Goal: Information Seeking & Learning: Check status

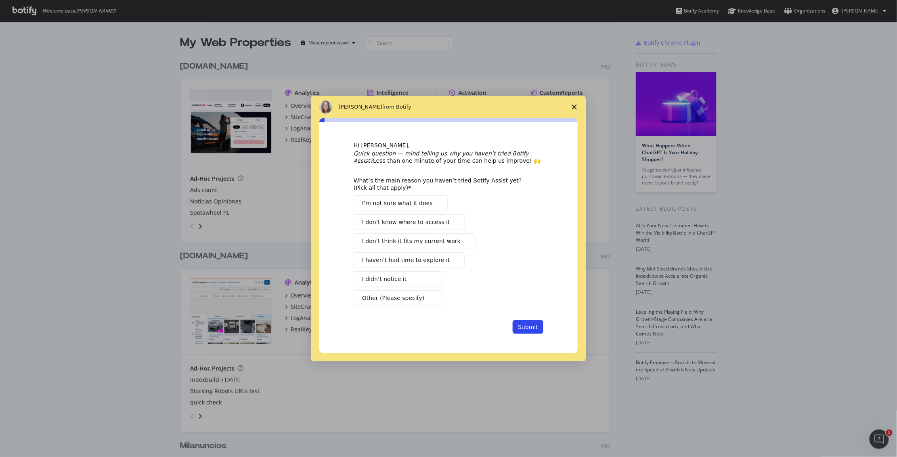
click at [430, 280] on span "Intercom messenger" at bounding box center [430, 279] width 6 height 6
click at [536, 327] on button "Submit" at bounding box center [528, 327] width 31 height 14
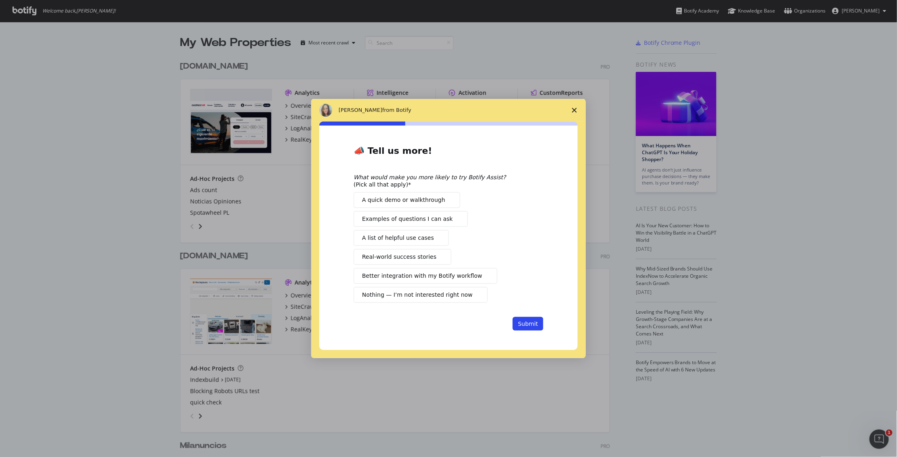
click at [453, 220] on span "Intercom messenger" at bounding box center [456, 219] width 6 height 6
click at [524, 325] on button "Submit" at bounding box center [528, 324] width 31 height 14
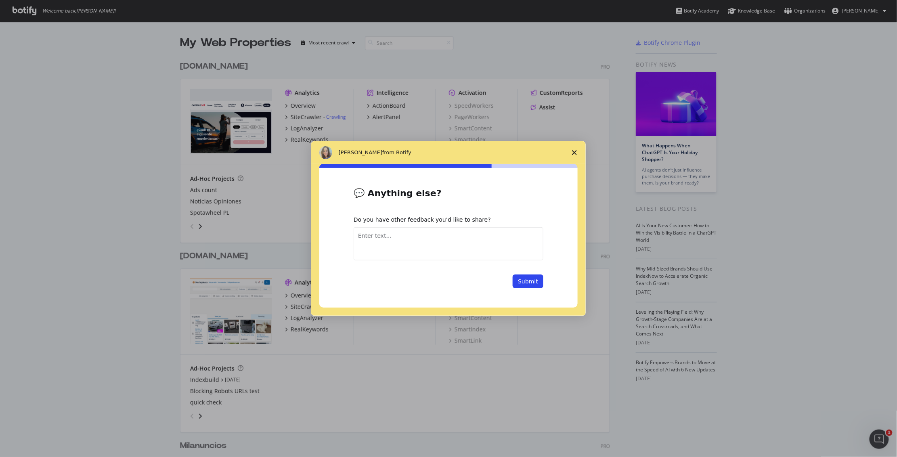
click at [509, 253] on textarea "Enter text..." at bounding box center [449, 243] width 190 height 33
click at [532, 284] on button "Submit" at bounding box center [528, 281] width 31 height 14
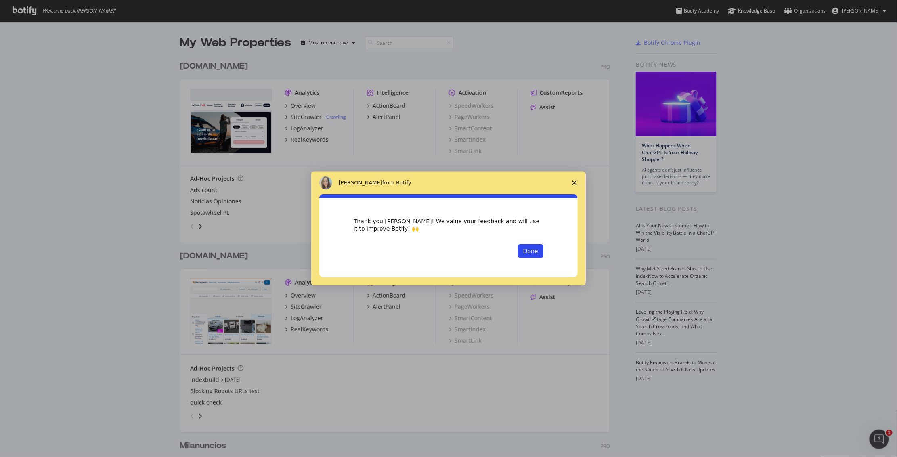
click at [577, 182] on icon "Close survey" at bounding box center [574, 182] width 5 height 5
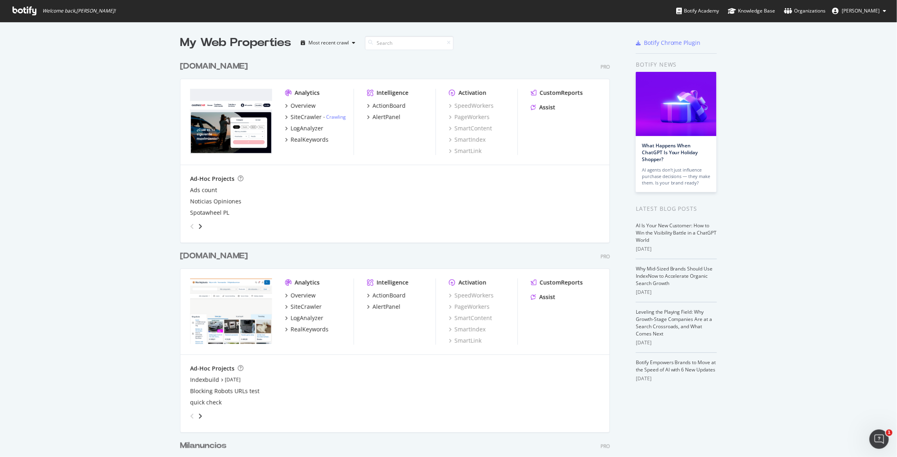
click at [205, 67] on div "[DOMAIN_NAME]" at bounding box center [214, 67] width 68 height 12
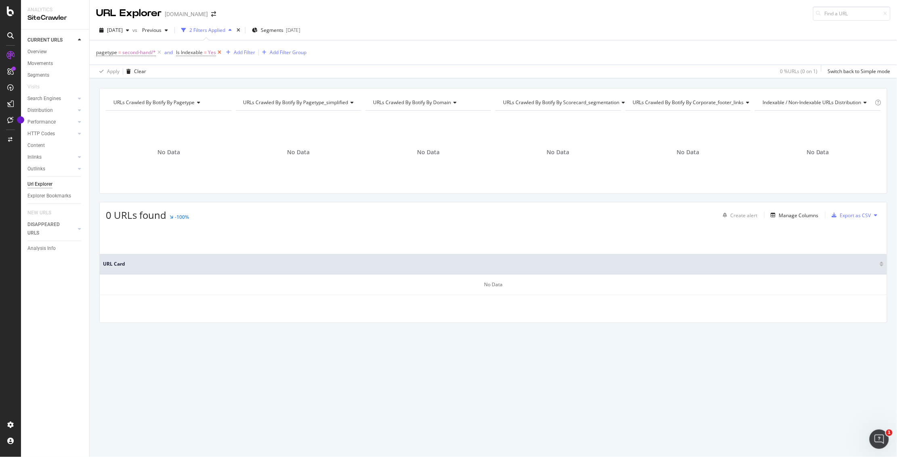
click at [219, 52] on icon at bounding box center [219, 52] width 7 height 8
click at [142, 54] on span "second-hand/*" at bounding box center [139, 52] width 34 height 11
click at [258, 75] on div "Apply Clear 0 % URLs ( 0 on 1 ) Switch back to Simple mode" at bounding box center [493, 71] width 807 height 13
click at [105, 56] on span "pagetype" at bounding box center [106, 52] width 21 height 7
click at [124, 75] on span "On Current Crawl" at bounding box center [123, 72] width 39 height 7
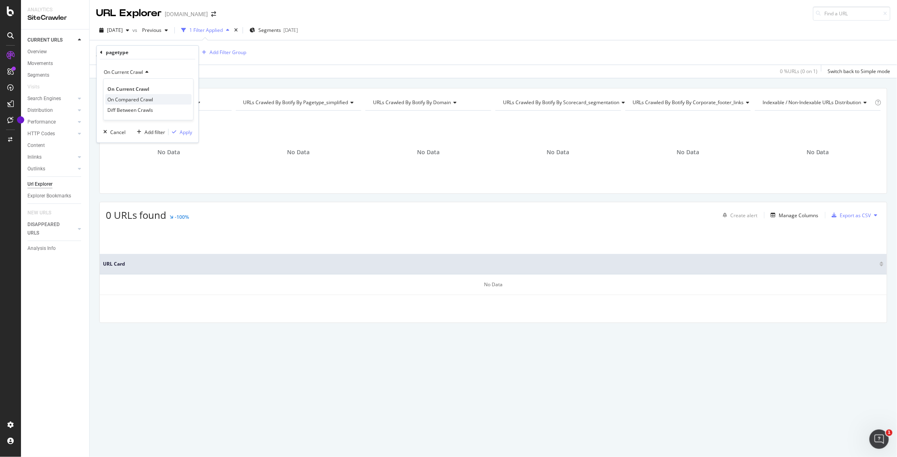
click at [140, 100] on span "On Compared Crawl" at bounding box center [130, 99] width 46 height 7
click at [186, 134] on div "Apply" at bounding box center [186, 132] width 13 height 7
click at [40, 50] on div "Overview" at bounding box center [36, 52] width 19 height 8
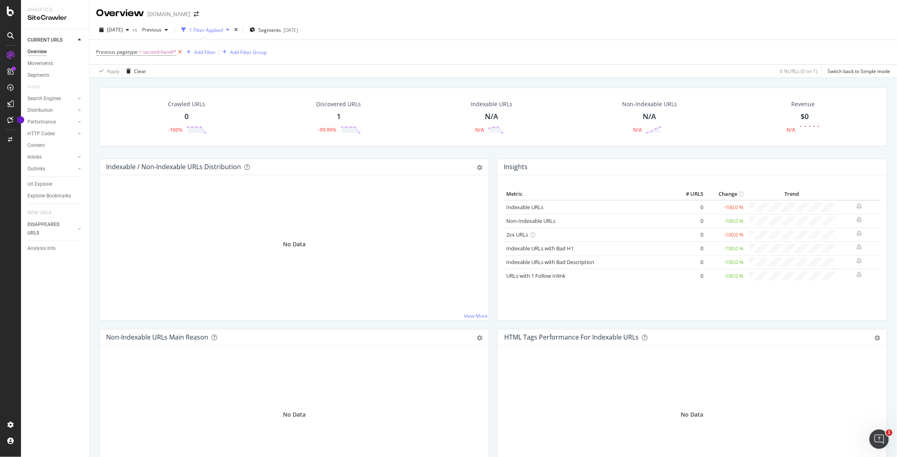
click at [180, 53] on icon at bounding box center [179, 52] width 7 height 8
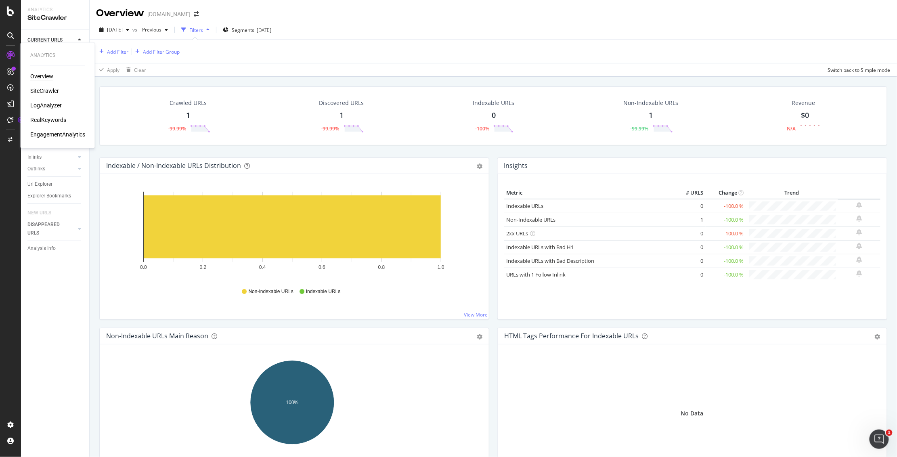
click at [42, 76] on div "Overview" at bounding box center [41, 76] width 23 height 8
